Goal: Navigation & Orientation: Find specific page/section

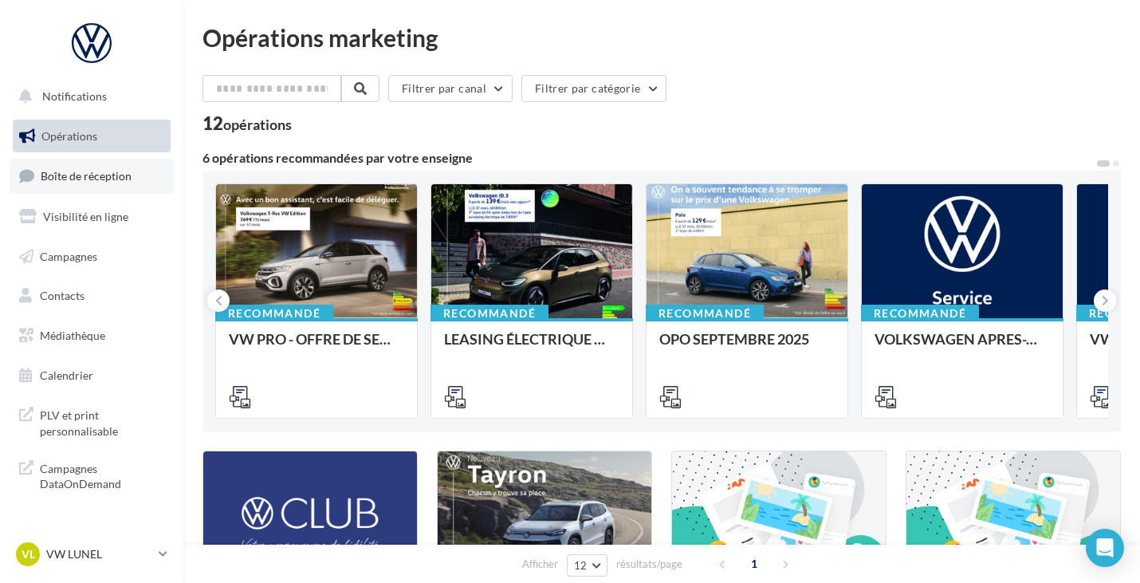
drag, startPoint x: 0, startPoint y: 0, endPoint x: 114, endPoint y: 174, distance: 207.9
click at [114, 174] on span "Boîte de réception" at bounding box center [86, 176] width 91 height 14
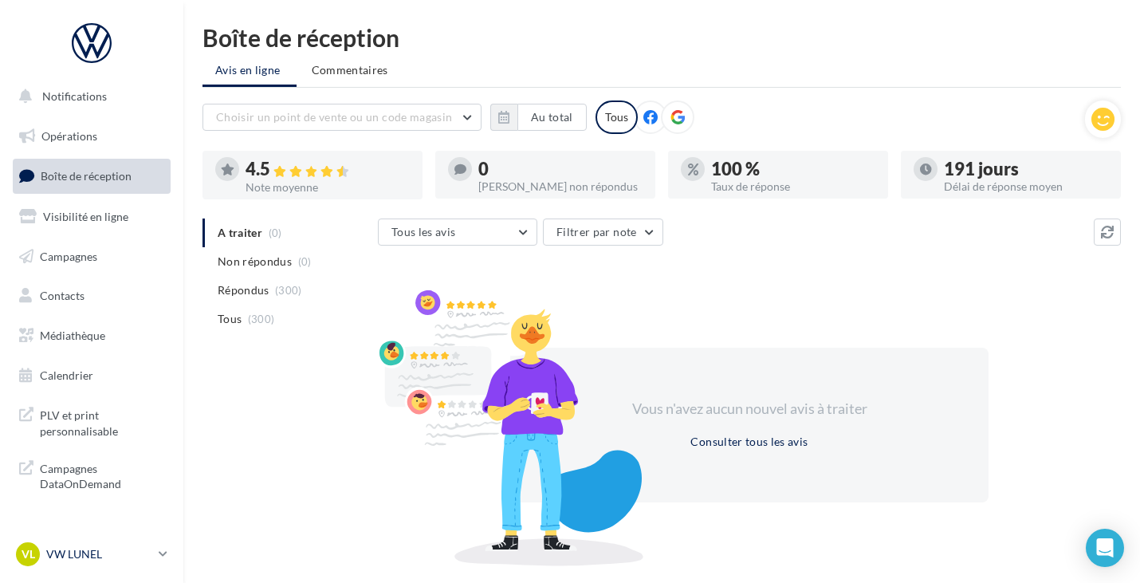
click at [120, 546] on div "VL VW LUNEL vw-lun-eli" at bounding box center [84, 554] width 136 height 24
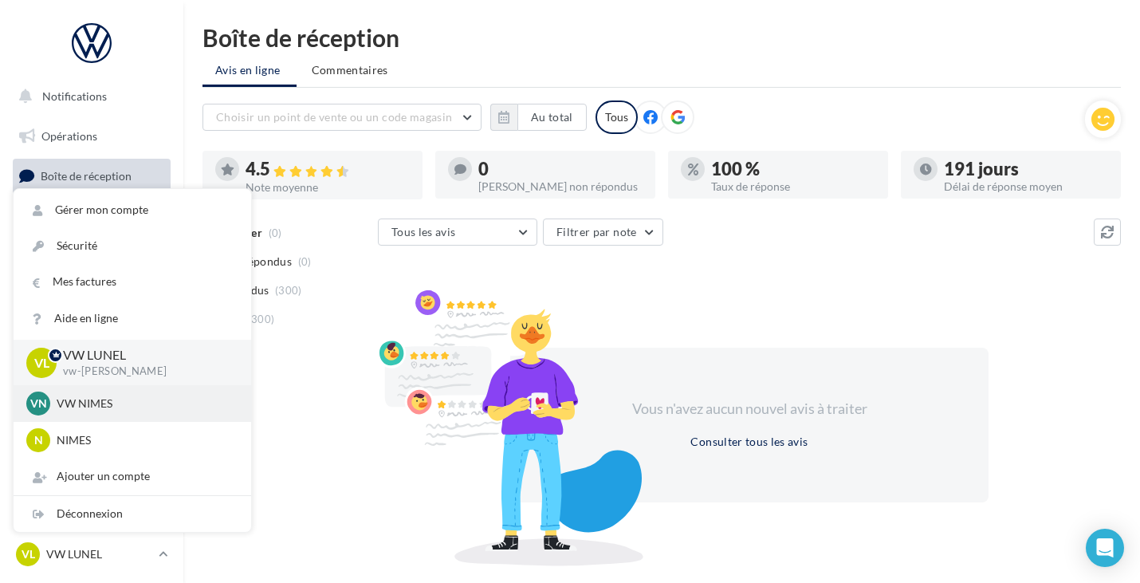
click at [120, 409] on p "VW NIMES" at bounding box center [144, 403] width 175 height 16
